Goal: Task Accomplishment & Management: Use online tool/utility

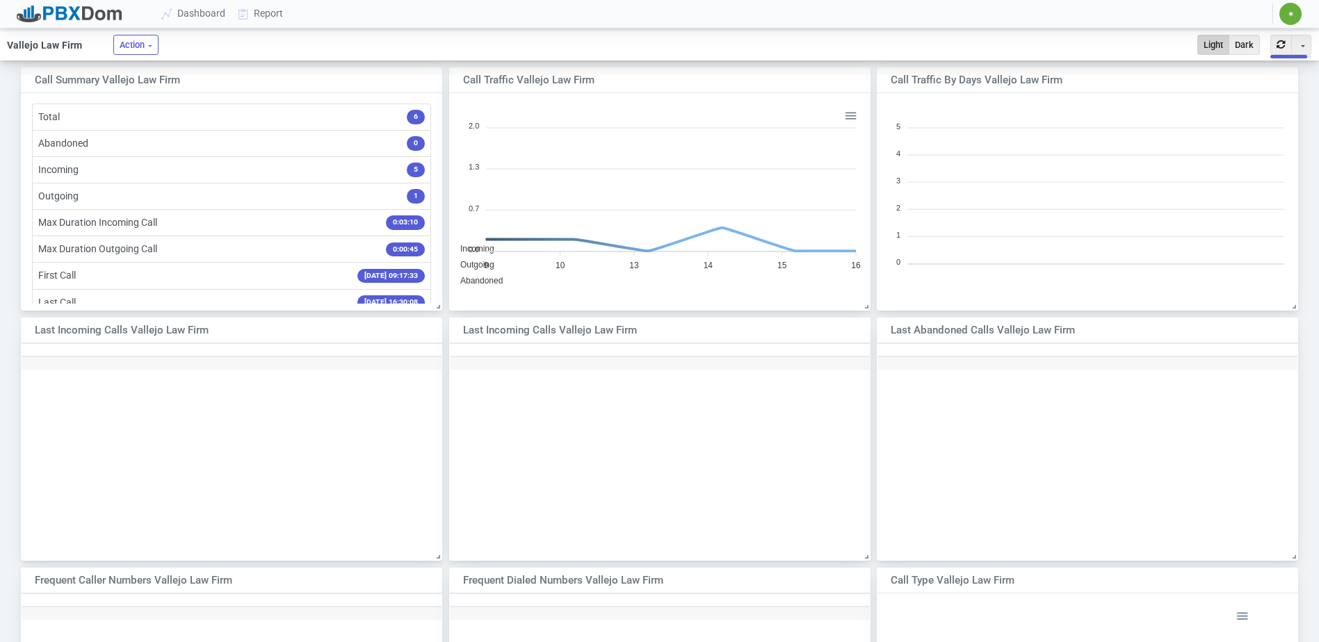
scroll to position [201, 409]
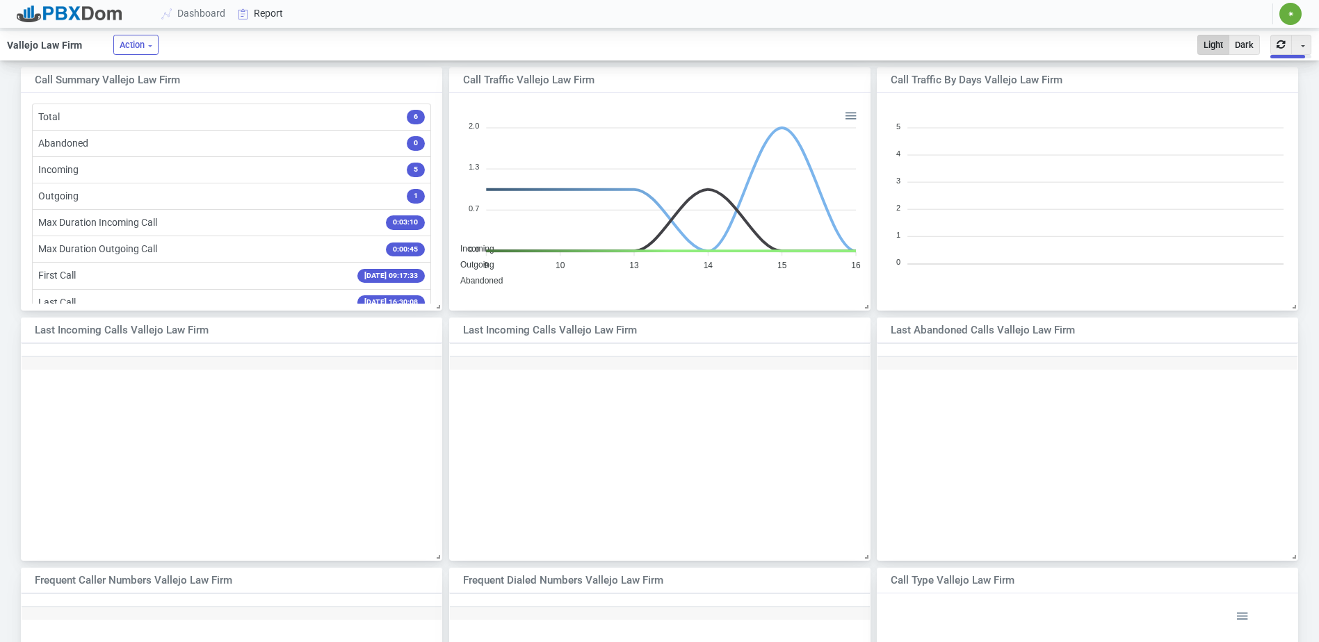
click at [266, 13] on link "Report" at bounding box center [261, 14] width 58 height 26
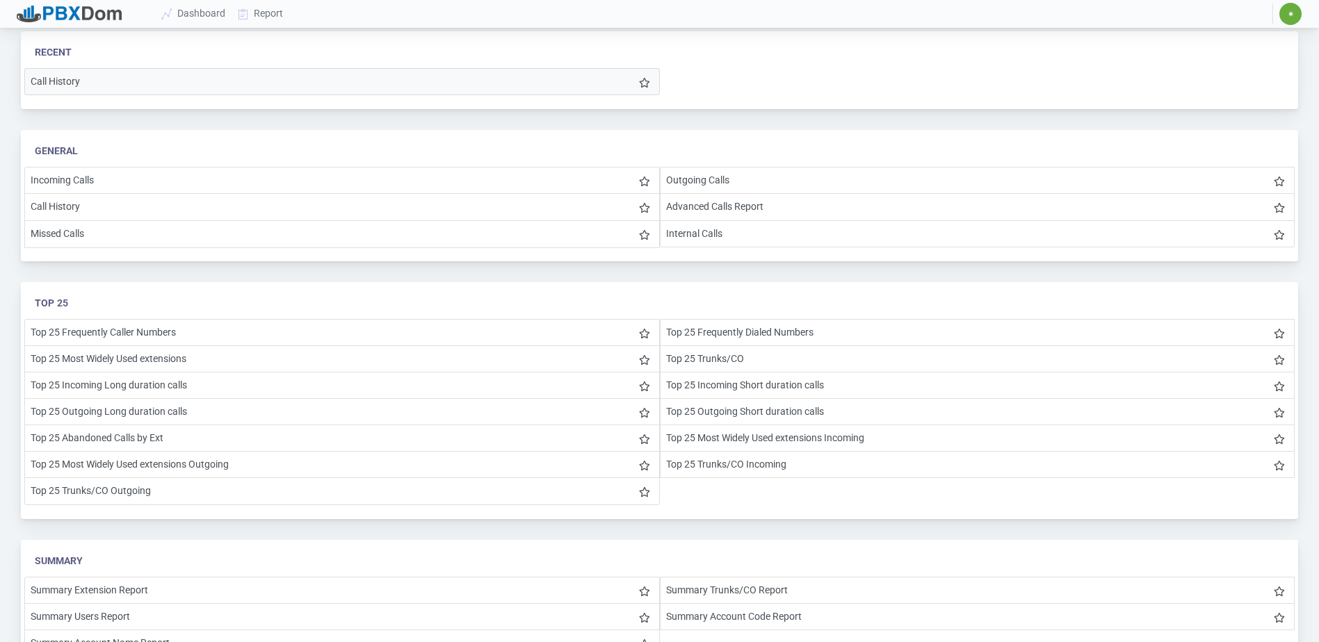
click at [104, 81] on li "Call History" at bounding box center [341, 81] width 635 height 27
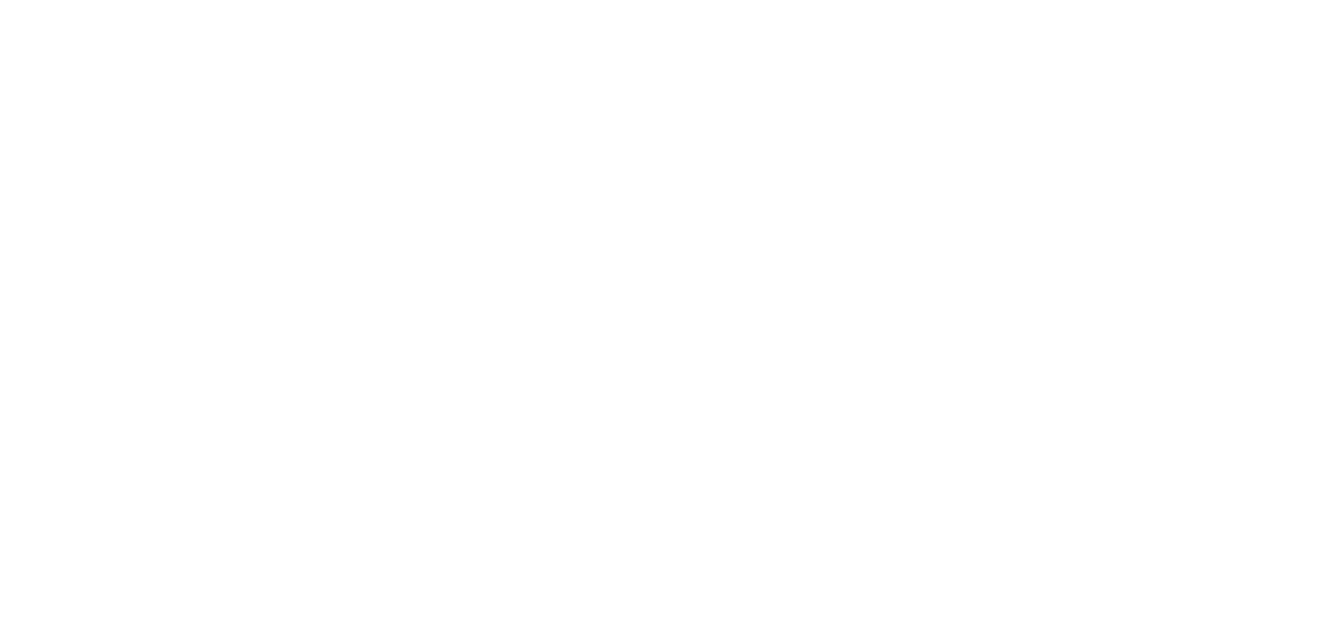
select select
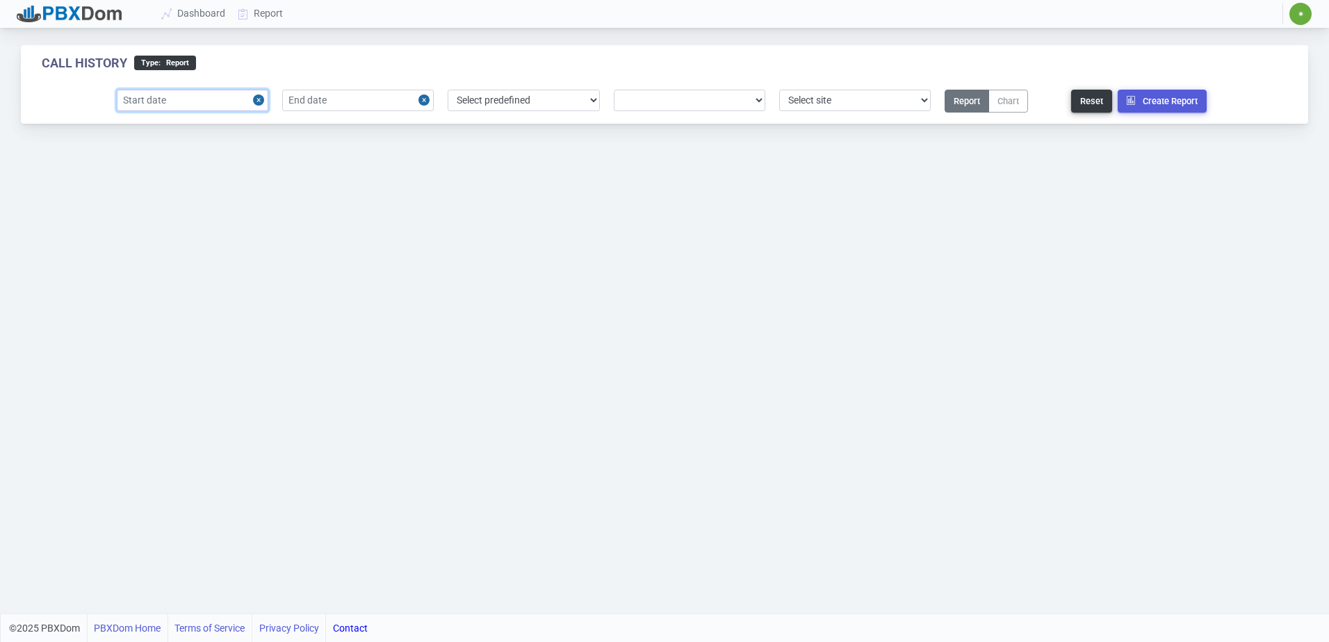
click at [211, 106] on input "text" at bounding box center [193, 101] width 152 height 22
click at [135, 190] on div "27" at bounding box center [133, 186] width 19 height 19
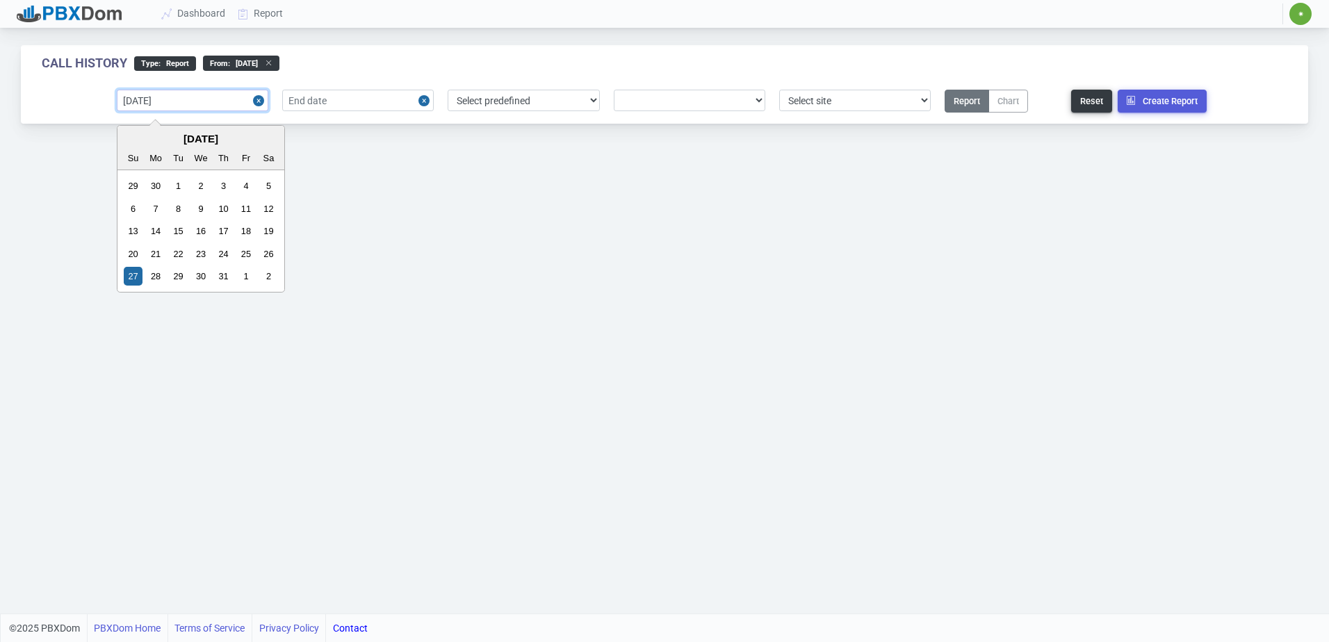
click at [172, 101] on input "[DATE]" at bounding box center [193, 101] width 152 height 22
drag, startPoint x: 166, startPoint y: 101, endPoint x: 145, endPoint y: 101, distance: 21.5
click at [145, 101] on input "[DATE]" at bounding box center [193, 101] width 152 height 22
type input "[DATE]"
click at [311, 94] on input "text" at bounding box center [358, 101] width 152 height 22
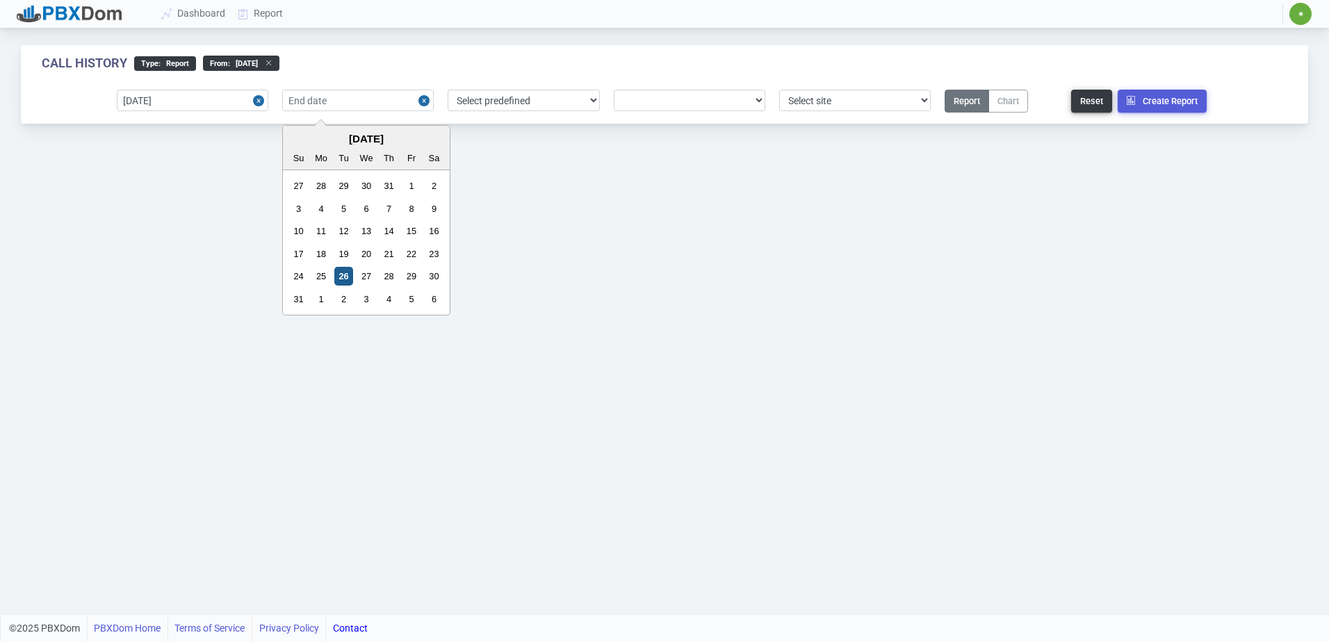
click at [336, 278] on div "26" at bounding box center [343, 276] width 19 height 19
type input "[DATE]"
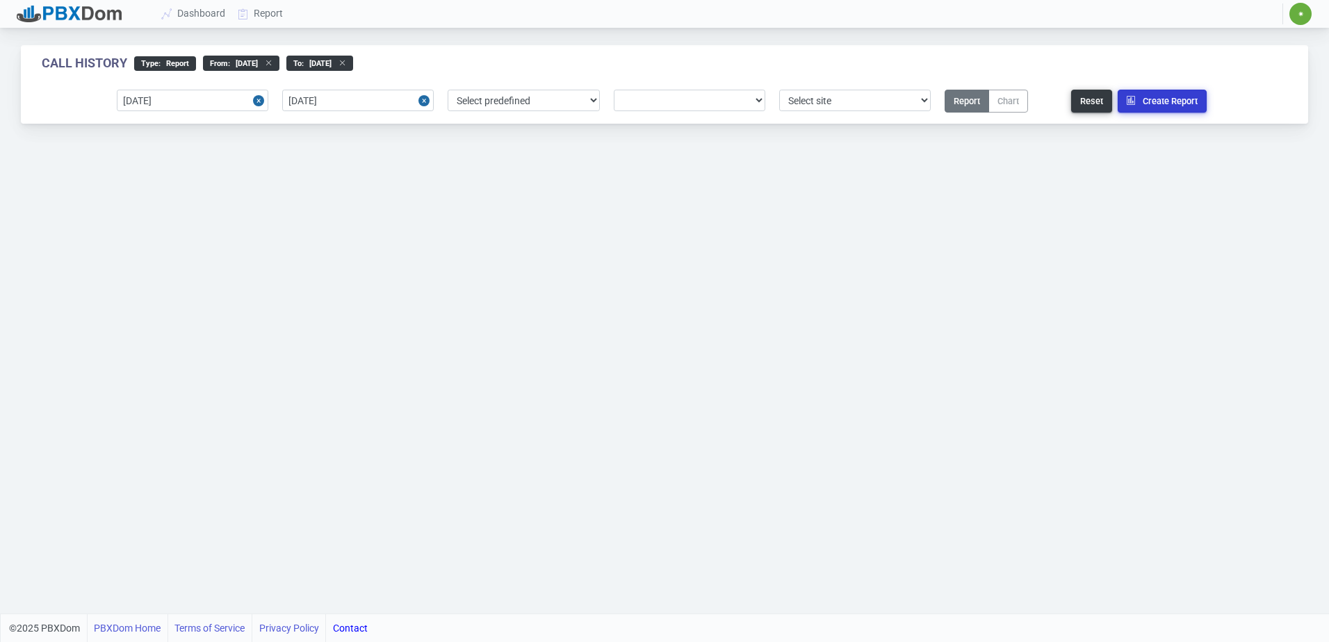
click at [1169, 97] on button "Create Report" at bounding box center [1162, 101] width 89 height 23
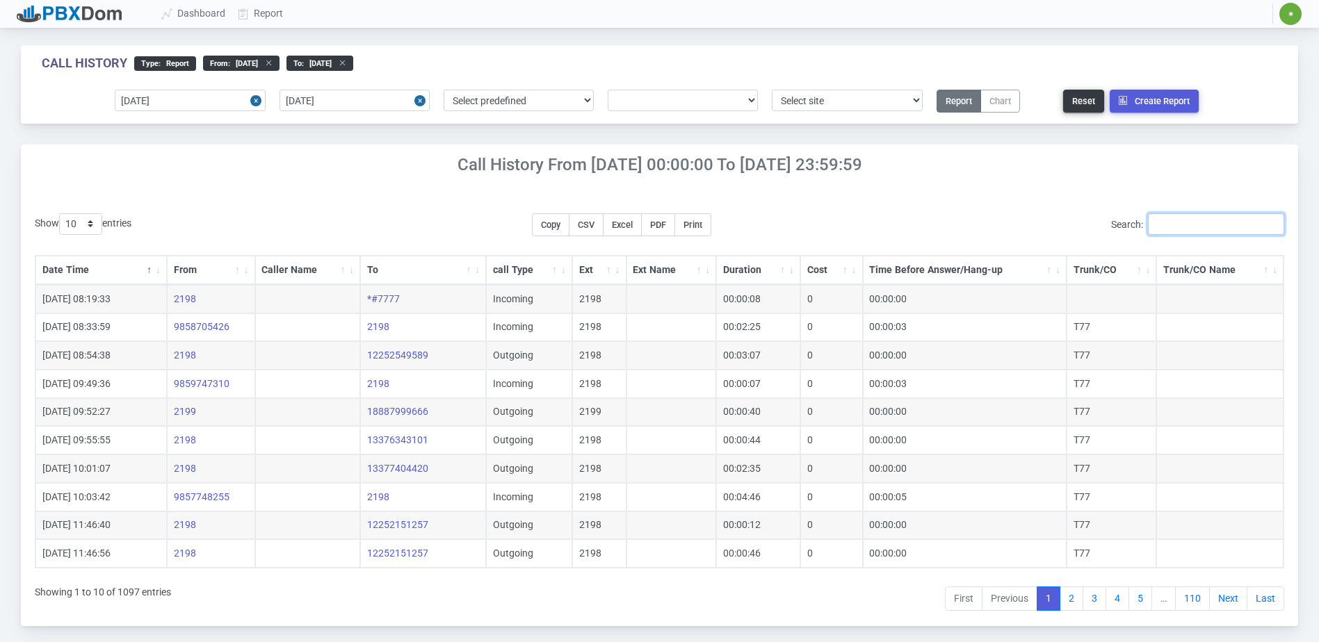
click at [1209, 225] on input "Search:" at bounding box center [1216, 224] width 136 height 22
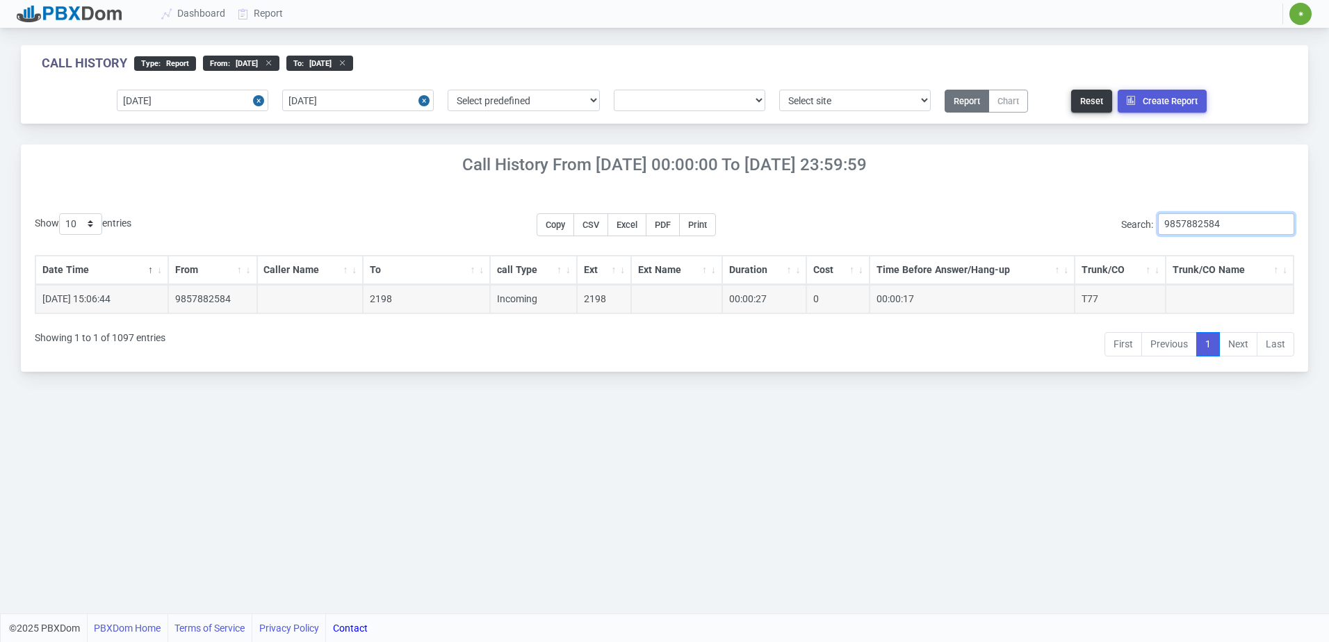
drag, startPoint x: 1246, startPoint y: 224, endPoint x: 1142, endPoint y: 222, distance: 104.3
click at [1142, 222] on label "Search: 9857882584" at bounding box center [1207, 224] width 173 height 22
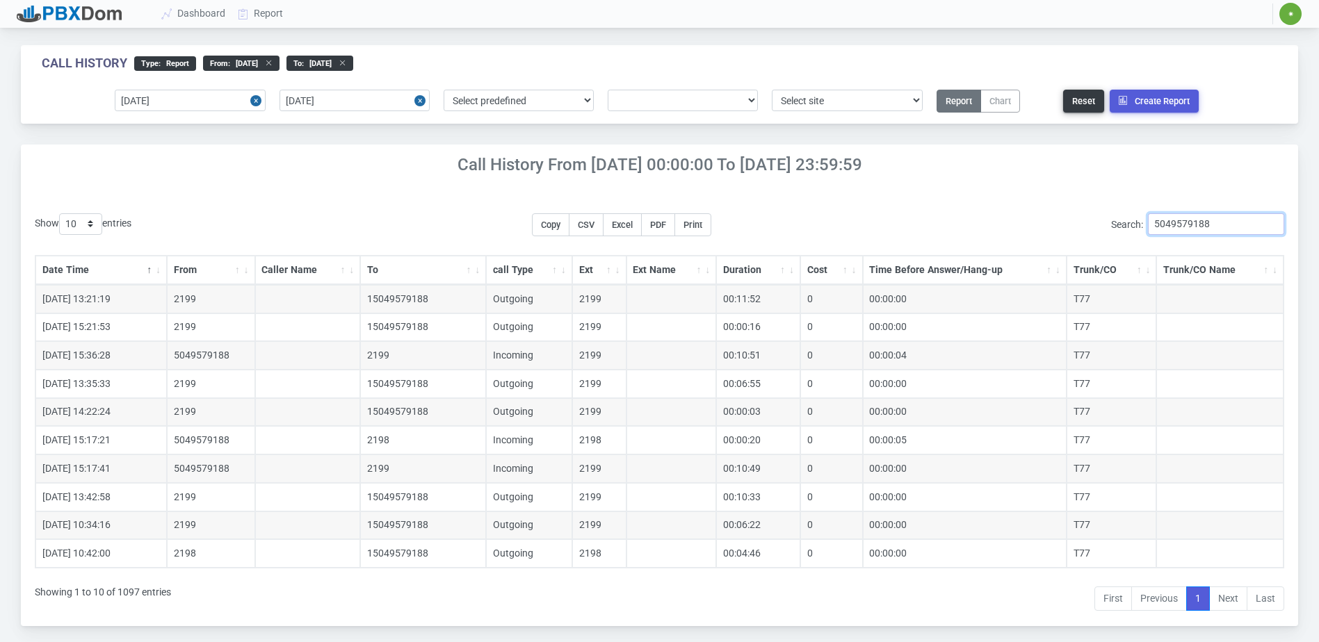
type input "5049579188"
click at [90, 224] on select "10 25 50 100 200 500" at bounding box center [80, 224] width 43 height 22
select select "25"
click at [61, 213] on select "10 25 50 100 200 500" at bounding box center [80, 224] width 43 height 22
click at [692, 220] on button "Print" at bounding box center [692, 224] width 37 height 23
